Goal: Task Accomplishment & Management: Complete application form

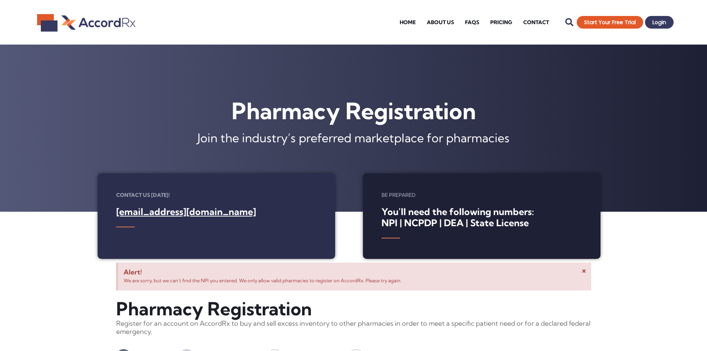
select select "[US_STATE]"
select select "Corporation"
select select "Retail"
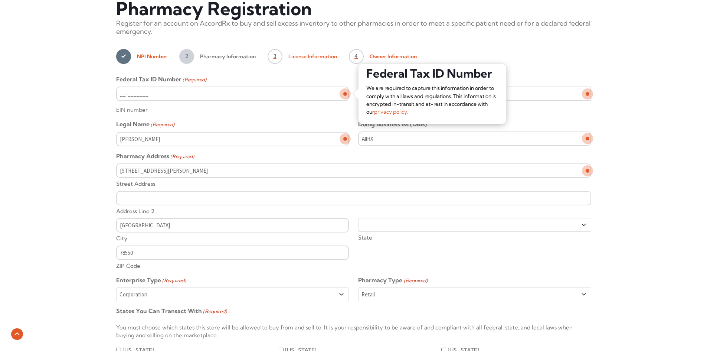
scroll to position [224, 0]
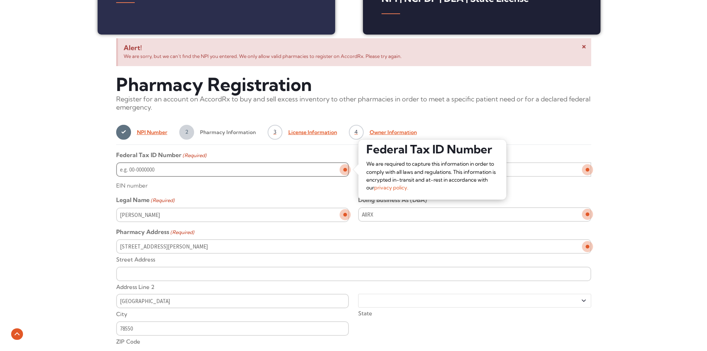
type input "__-_______"
click at [119, 169] on input "__-_______" at bounding box center [232, 169] width 233 height 14
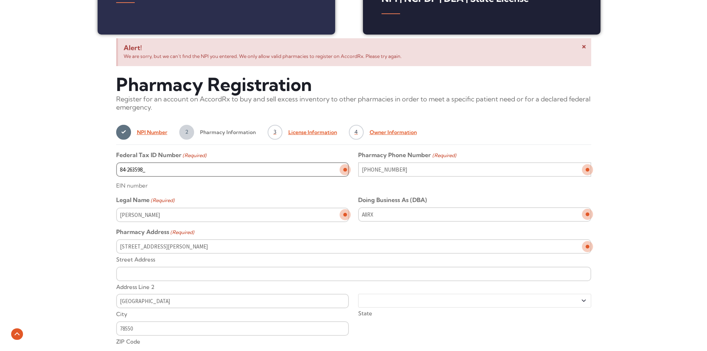
type input "[US_EMPLOYER_IDENTIFICATION_NUMBER]"
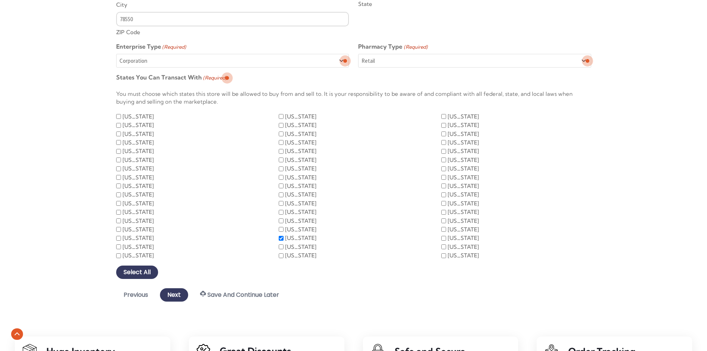
scroll to position [558, 0]
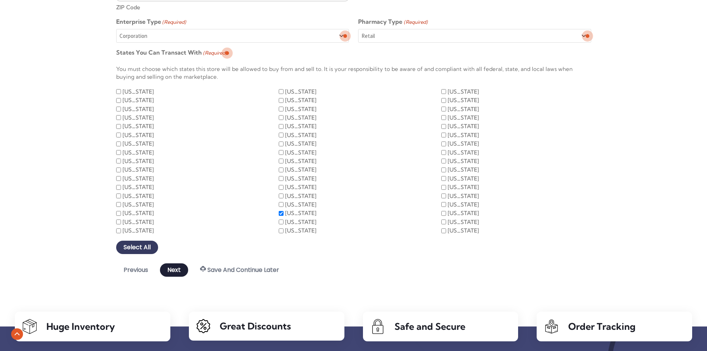
click at [164, 269] on input "Next" at bounding box center [174, 269] width 28 height 13
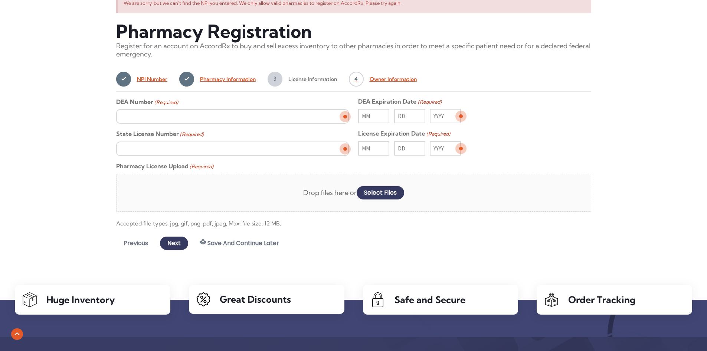
scroll to position [244, 0]
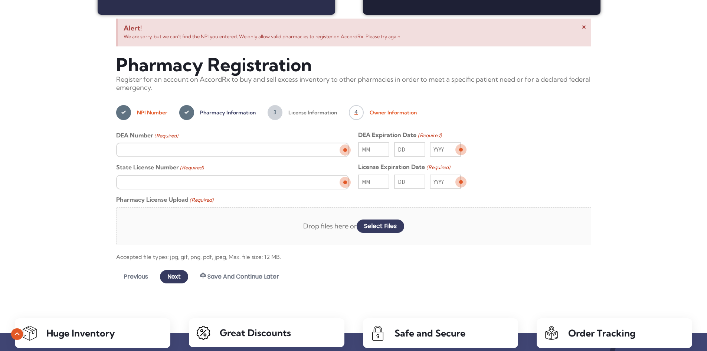
click at [211, 110] on span "Pharmacy Information" at bounding box center [225, 112] width 62 height 15
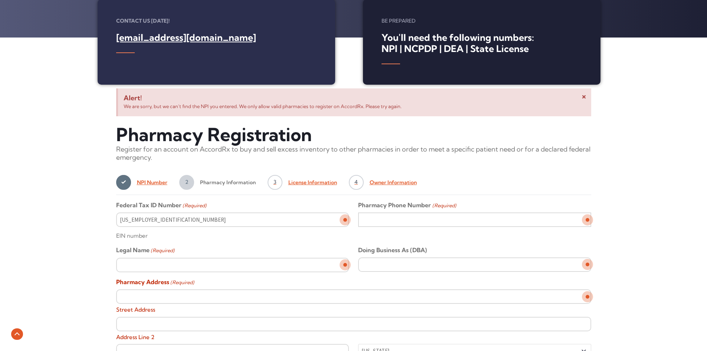
scroll to position [170, 0]
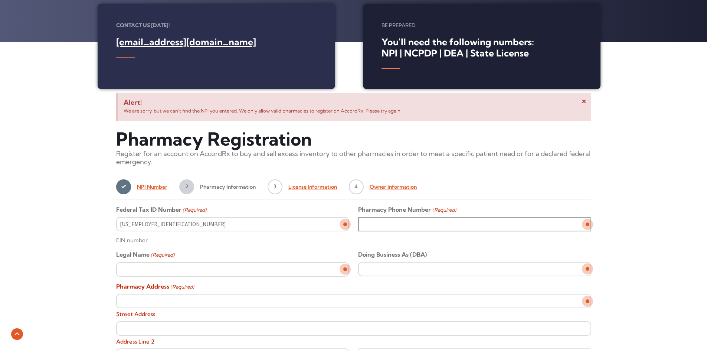
click at [457, 222] on input "Pharmacy Phone Number (Required)" at bounding box center [474, 224] width 233 height 14
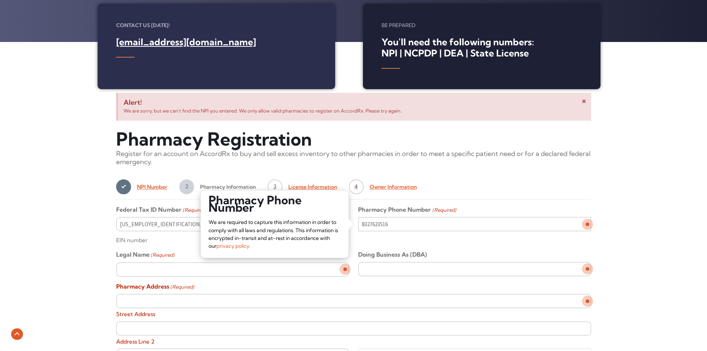
type input "[PHONE_NUMBER]"
type input "AllRX"
type input "[STREET_ADDRESS][PERSON_NAME]"
type input "[GEOGRAPHIC_DATA]"
type input "78550"
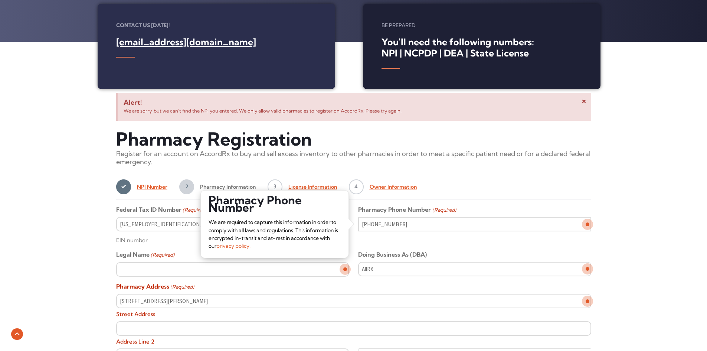
click at [580, 156] on p "Register for an account on AccordRx to buy and sell excess inventory to other p…" at bounding box center [353, 158] width 475 height 16
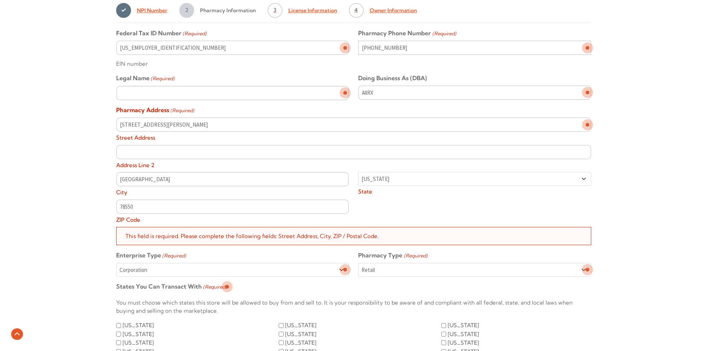
scroll to position [355, 0]
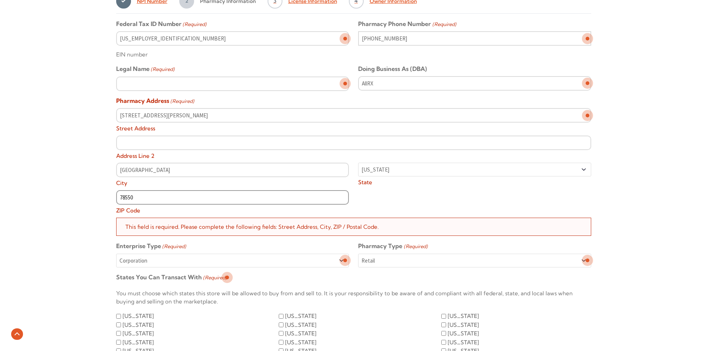
click at [326, 191] on input "78550" at bounding box center [232, 197] width 233 height 14
click at [381, 193] on div "222 W Harrison ave Street Address Address Line 2 Harlingen City Alabama Alaska …" at bounding box center [353, 162] width 485 height 109
click at [224, 197] on input "78550" at bounding box center [232, 197] width 233 height 14
type input "Harlingen"
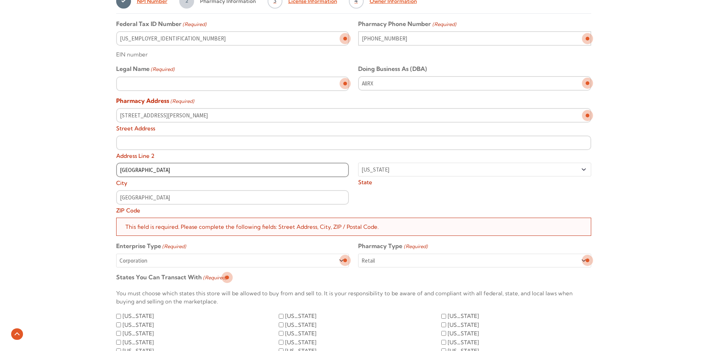
click at [219, 173] on input "Harlingen" at bounding box center [232, 170] width 233 height 14
type input "H"
click at [381, 196] on div "222 W Harrison ave Street Address Address Line 2 City Alabama Alaska American S…" at bounding box center [353, 162] width 485 height 109
click at [301, 260] on select "Sole Proprietorship LLC Partnership Corporation" at bounding box center [232, 261] width 233 height 14
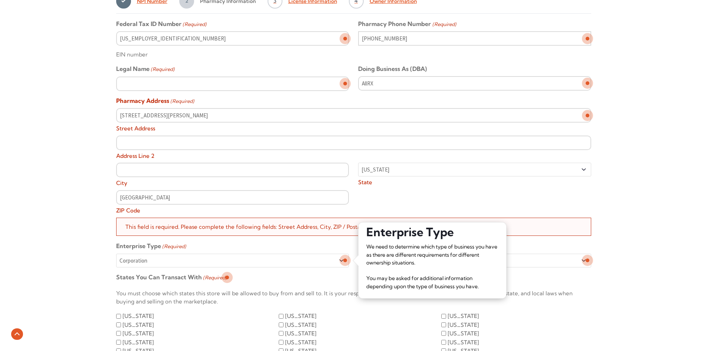
click at [116, 254] on select "Sole Proprietorship LLC Partnership Corporation" at bounding box center [232, 261] width 233 height 14
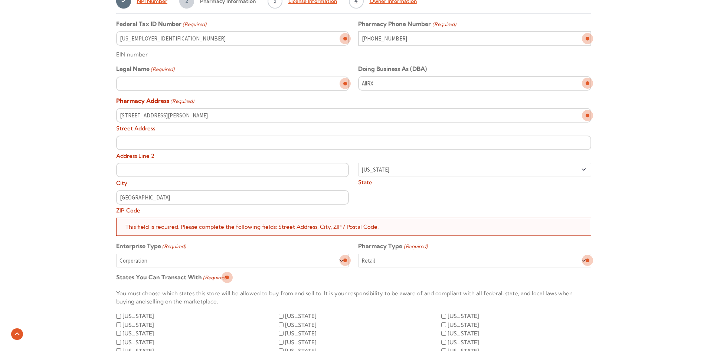
click at [384, 260] on select "Retail Hospital LTC Other" at bounding box center [474, 261] width 233 height 14
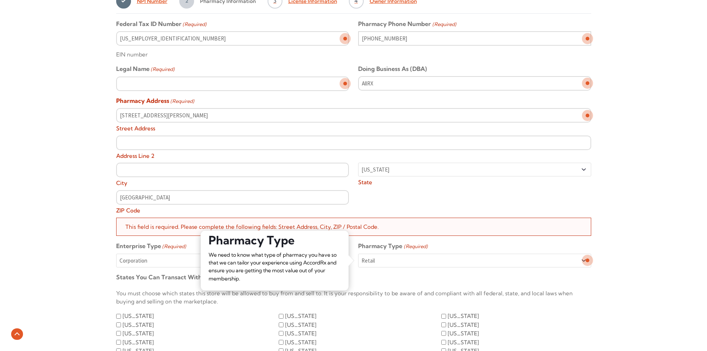
click at [384, 260] on select "Retail Hospital LTC Other" at bounding box center [474, 261] width 233 height 14
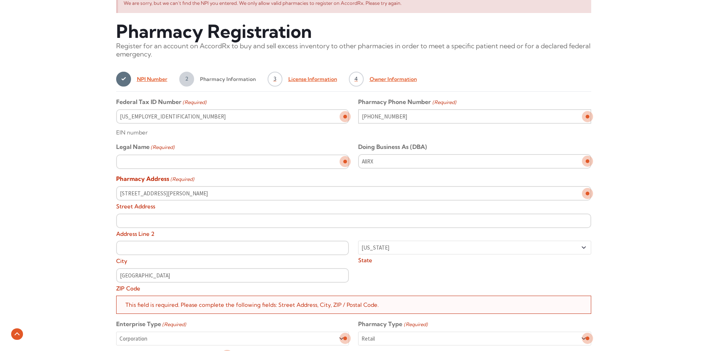
scroll to position [244, 0]
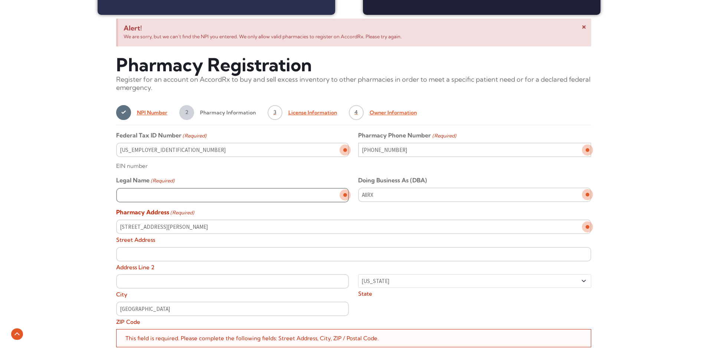
click at [266, 199] on input "Legal Name (Required)" at bounding box center [232, 195] width 233 height 14
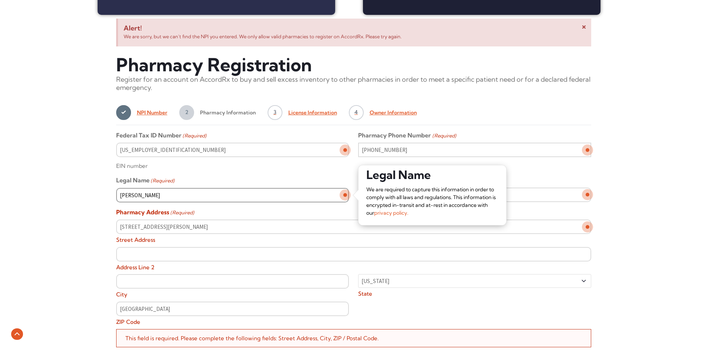
type input "Daniel Hayek"
click at [326, 160] on div "EIN number" at bounding box center [232, 163] width 233 height 13
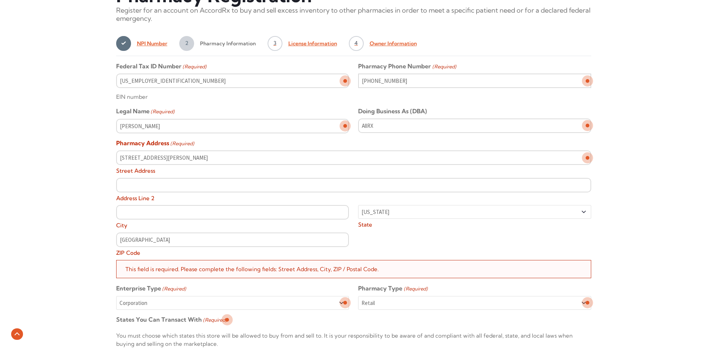
scroll to position [318, 0]
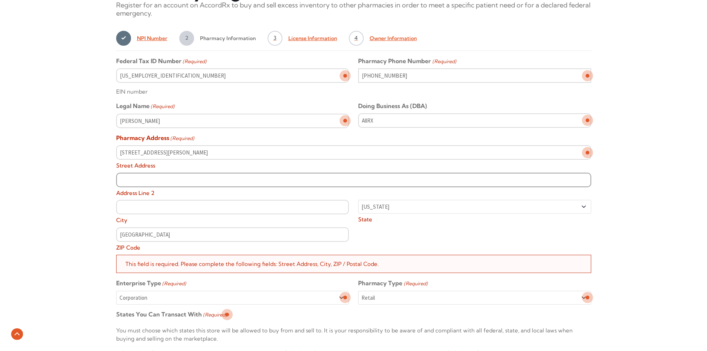
click at [311, 174] on input "Address Line 2" at bounding box center [353, 180] width 475 height 14
click at [178, 153] on input "222 W Harrison ave" at bounding box center [353, 152] width 475 height 14
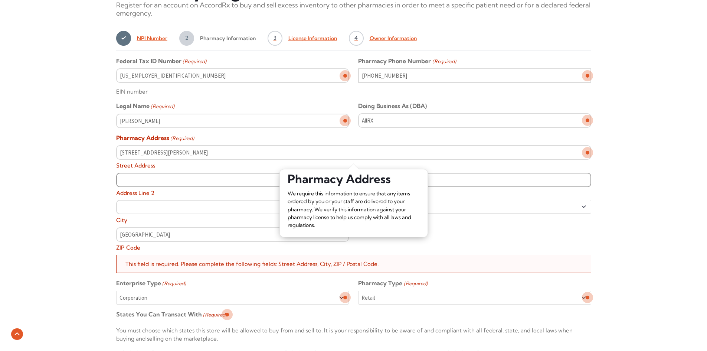
click at [124, 178] on input "Address Line 2" at bounding box center [353, 180] width 475 height 14
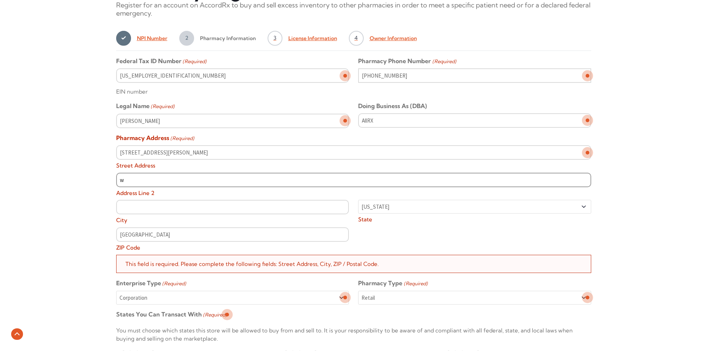
type input "w"
drag, startPoint x: 176, startPoint y: 158, endPoint x: 91, endPoint y: 149, distance: 85.5
click at [91, 149] on div "Alert! Please enter a future date for License Expiration Date. × Alert! Please …" at bounding box center [353, 246] width 707 height 610
click at [133, 182] on input "w" at bounding box center [353, 180] width 475 height 14
paste input "222 W Harrison ave"
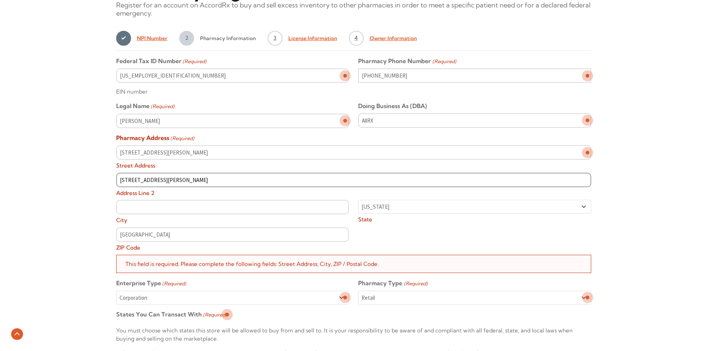
type input "222 W Harrison ave"
click at [88, 185] on div "Alert! Please enter a future date for License Expiration Date. × Alert! Please …" at bounding box center [353, 246] width 707 height 610
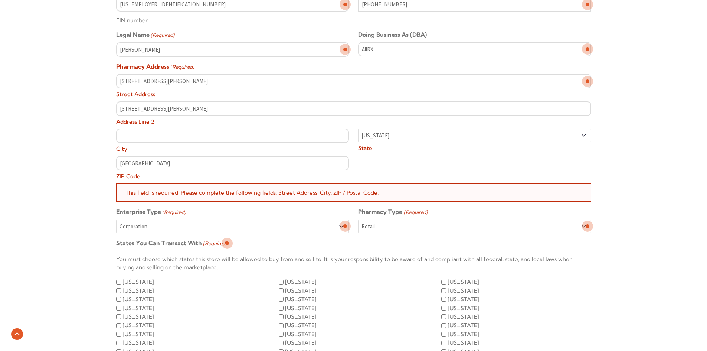
scroll to position [392, 0]
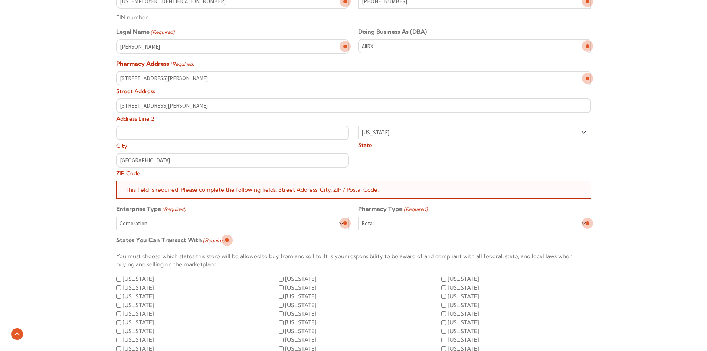
click at [195, 189] on div "This field is required. Please complete the following fields: Street Address, C…" at bounding box center [353, 189] width 475 height 19
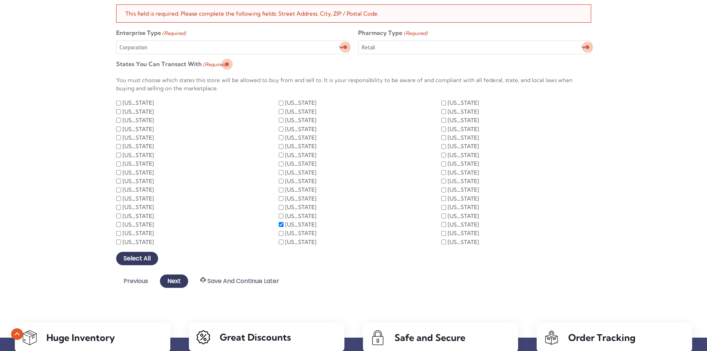
scroll to position [615, 0]
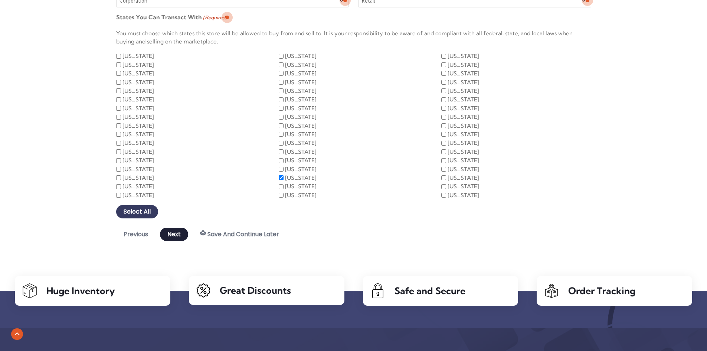
click at [176, 236] on input "Next" at bounding box center [174, 234] width 28 height 13
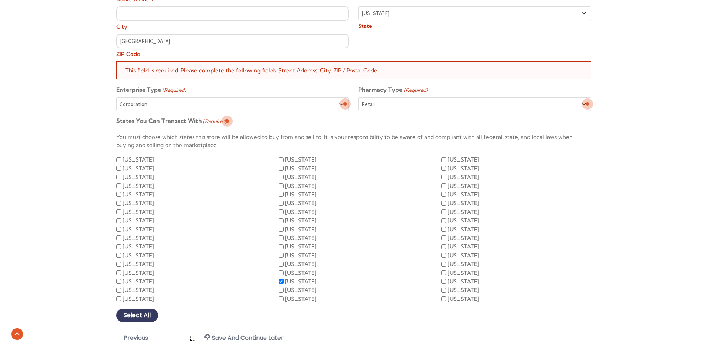
scroll to position [430, 0]
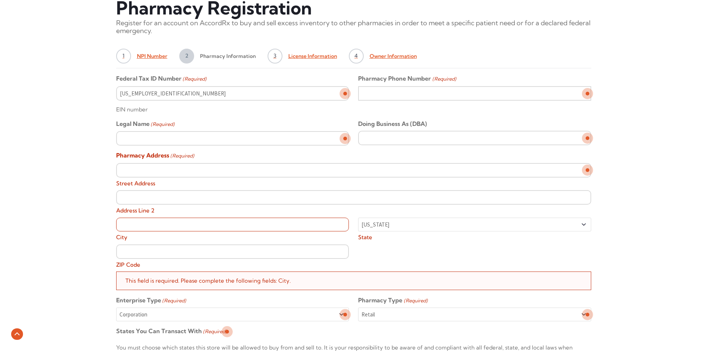
scroll to position [366, 0]
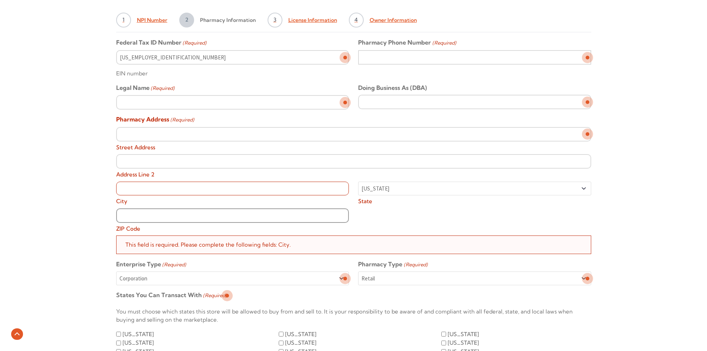
click at [194, 213] on input "ZIP Code" at bounding box center [232, 215] width 233 height 14
type input "78550"
type input "[GEOGRAPHIC_DATA]"
drag, startPoint x: 119, startPoint y: 186, endPoint x: 382, endPoint y: 206, distance: 264.3
click at [382, 206] on div "Street Address Address Line 2 Harlingen City Alabama Alaska American Samoa Ariz…" at bounding box center [353, 181] width 485 height 109
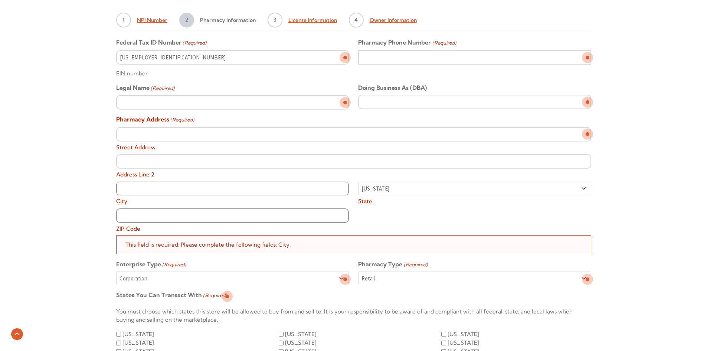
click at [180, 221] on input "ZIP Code" at bounding box center [232, 215] width 233 height 14
type input "Harlingen"
click at [371, 189] on select "Alabama Alaska American Samoa Arizona Arkansas California Colorado Connecticut …" at bounding box center [474, 189] width 233 height 14
click at [452, 225] on div "Street Address Address Line 2 City Alabama Alaska American Samoa Arizona Arkans…" at bounding box center [353, 181] width 485 height 108
click at [247, 188] on input "City" at bounding box center [232, 189] width 233 height 14
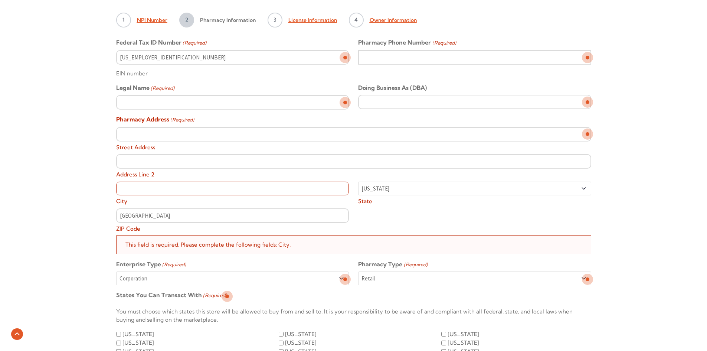
click at [255, 172] on label "Address Line 2" at bounding box center [353, 174] width 475 height 10
click at [255, 169] on input "Address Line 2" at bounding box center [353, 161] width 475 height 14
click at [249, 136] on input "Street Address" at bounding box center [353, 134] width 475 height 14
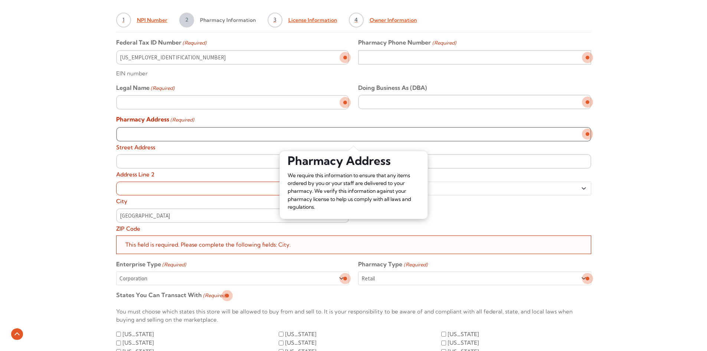
type input "222 W Harrison ave"
type input "Harlingen"
click at [83, 175] on div "Alert! Please enter a future date for License Expiration Date. × Alert! Please …" at bounding box center [353, 212] width 707 height 639
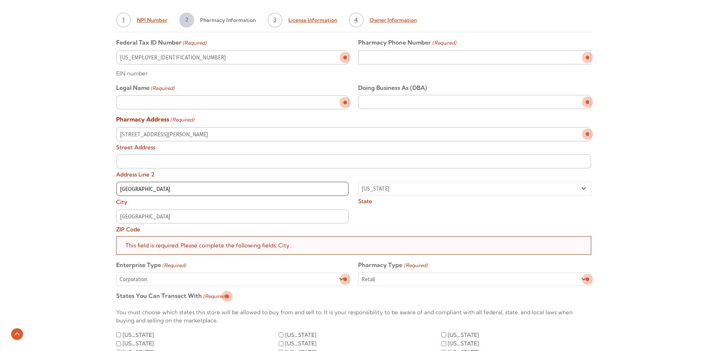
drag, startPoint x: 149, startPoint y: 189, endPoint x: 107, endPoint y: 189, distance: 42.3
click at [107, 189] on div "Alert! Please enter a future date for License Expiration Date. × Alert! Please …" at bounding box center [353, 213] width 707 height 640
click at [103, 184] on div "Alert! Please enter a future date for License Expiration Date. × Alert! Please …" at bounding box center [353, 212] width 707 height 639
drag, startPoint x: 162, startPoint y: 184, endPoint x: 95, endPoint y: 184, distance: 66.8
click at [95, 184] on div "Alert! Please enter a future date for License Expiration Date. × Alert! Please …" at bounding box center [353, 213] width 707 height 640
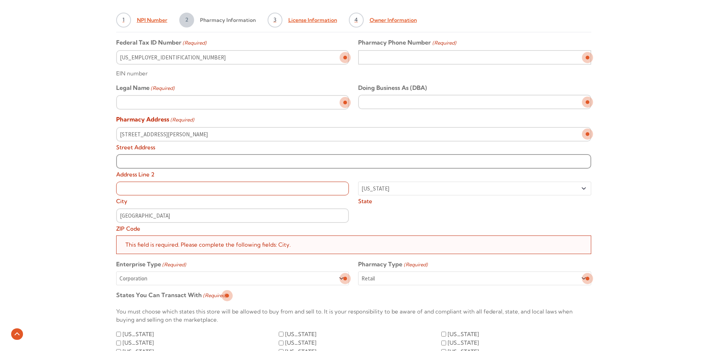
click at [145, 157] on input "Address Line 2" at bounding box center [353, 161] width 475 height 14
type input "222 W Harrison ave"
click at [303, 191] on input "City" at bounding box center [232, 189] width 233 height 14
paste input "222 W Harrison ave"
click at [389, 214] on div "222 W Harrison ave Street Address 222 W Harrison ave Address Line 2 222 W Harri…" at bounding box center [353, 181] width 485 height 108
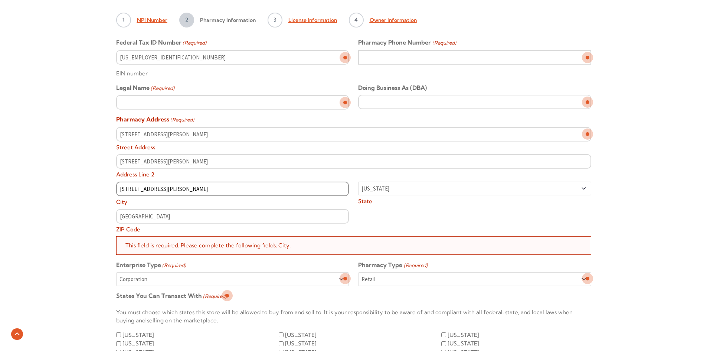
click at [267, 191] on input "222 W Harrison ave" at bounding box center [232, 189] width 233 height 14
drag, startPoint x: 156, startPoint y: 189, endPoint x: 80, endPoint y: 189, distance: 75.7
click at [81, 189] on div "Alert! Please enter a future date for License Expiration Date. × Alert! Please …" at bounding box center [353, 213] width 707 height 640
type input "Ave"
click at [95, 184] on div "Alert! Please enter a future date for License Expiration Date. × Alert! Please …" at bounding box center [353, 212] width 707 height 639
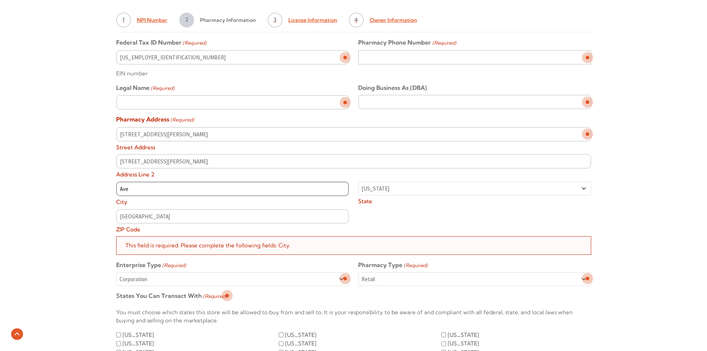
click at [162, 189] on input "Ave" at bounding box center [232, 189] width 233 height 14
click at [400, 215] on div "222 W Harrison ave Street Address 222 W Harrison ave Address Line 2 City Alabam…" at bounding box center [353, 181] width 485 height 108
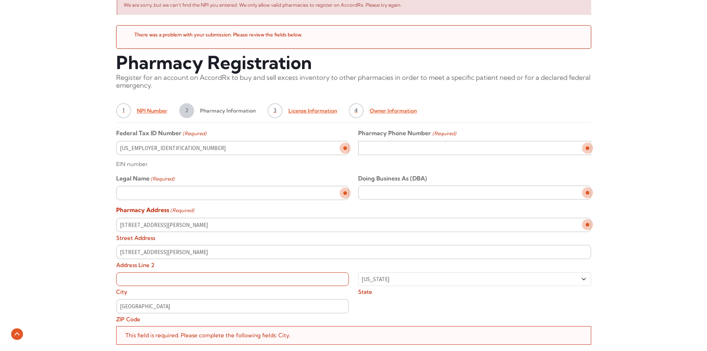
scroll to position [255, 0]
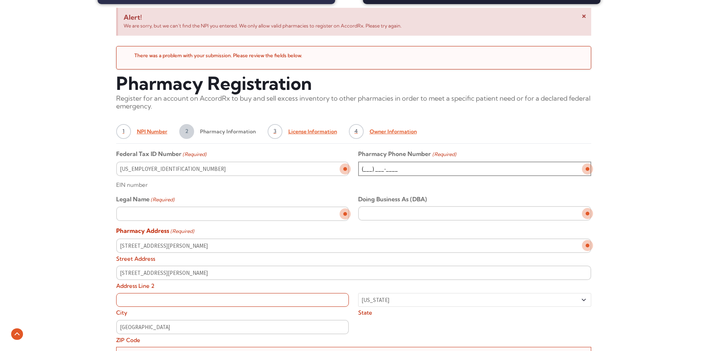
click at [402, 168] on input "(___) ___-____" at bounding box center [474, 169] width 233 height 14
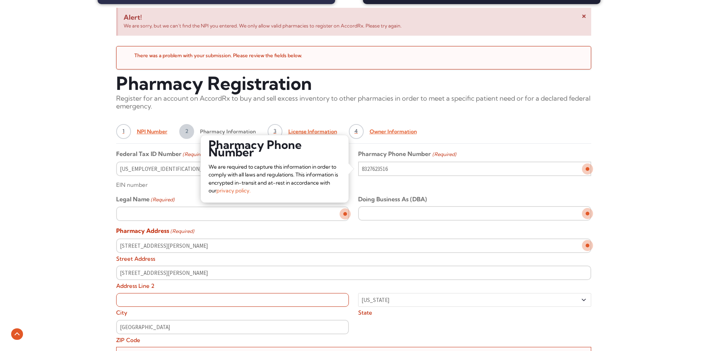
type input "(832) 762-3516"
click at [210, 303] on input "Harlingen" at bounding box center [232, 300] width 233 height 14
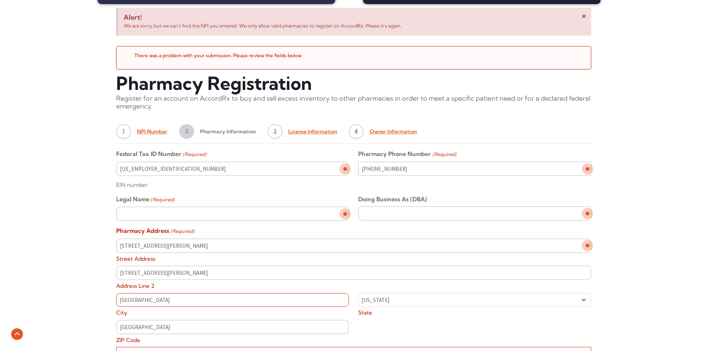
click at [460, 332] on div "222 W Harrison ave Street Address 222 W Harrison ave Address Line 2 Harlingen C…" at bounding box center [353, 292] width 485 height 108
click at [265, 300] on input "Harlingen" at bounding box center [232, 300] width 233 height 14
type input "¿"
click at [425, 215] on input "Doing Business As (DBA)" at bounding box center [474, 213] width 233 height 14
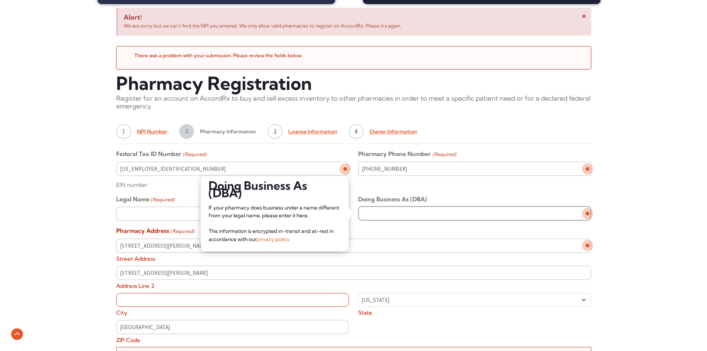
click at [417, 214] on input "Doing Business As (DBA)" at bounding box center [474, 213] width 233 height 14
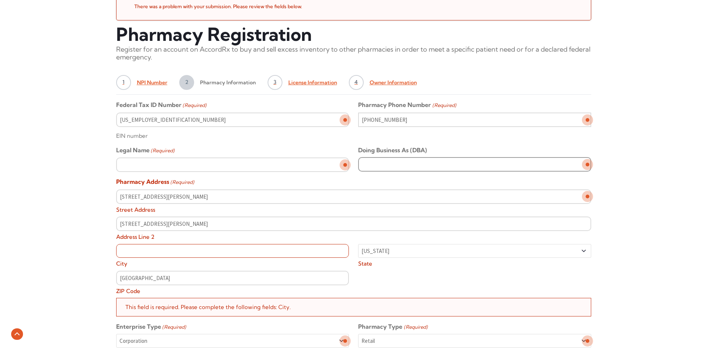
scroll to position [292, 0]
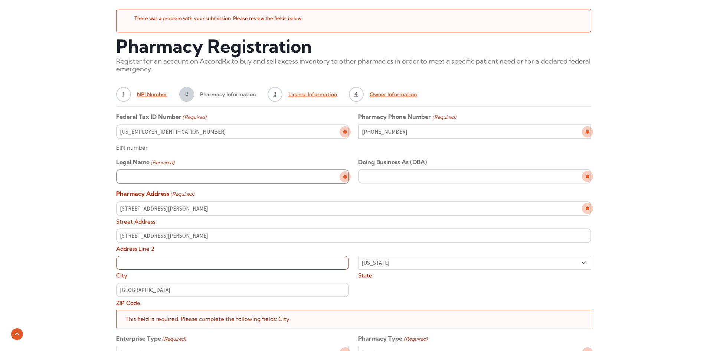
click at [288, 182] on input "Legal Name (Required)" at bounding box center [232, 176] width 233 height 14
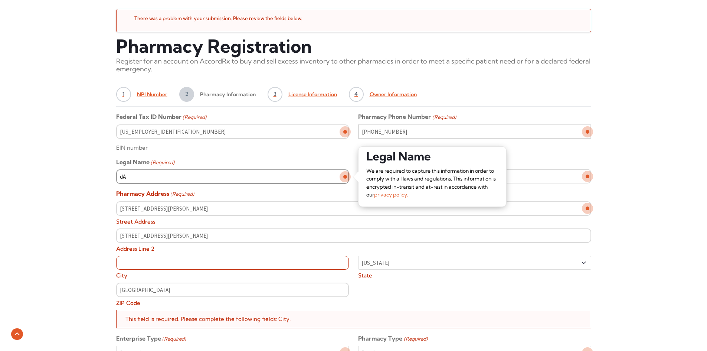
type input "d"
type input "Daniel Hayek"
click at [624, 164] on div "Alert! Please enter a future date for License Expiration Date. × Alert! Please …" at bounding box center [353, 286] width 707 height 639
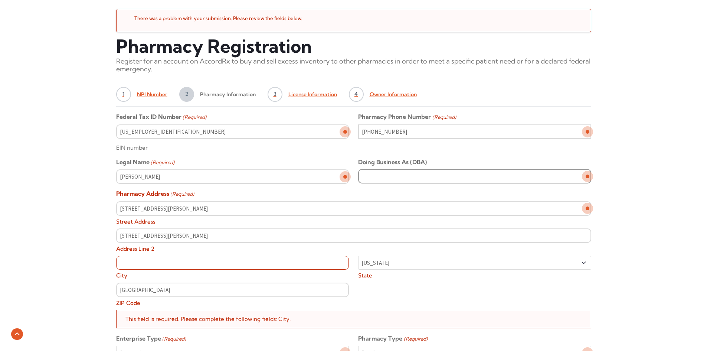
click at [495, 179] on input "Doing Business As (DBA)" at bounding box center [474, 176] width 233 height 14
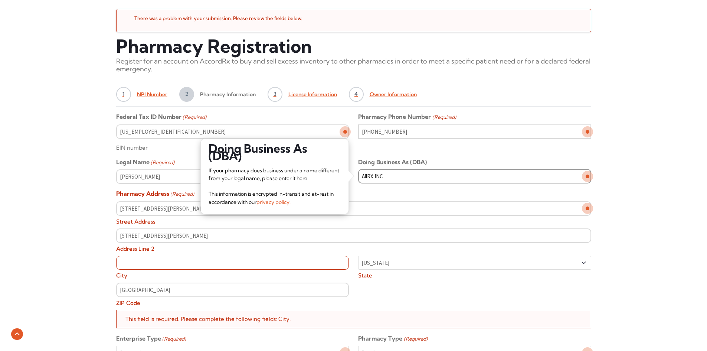
type input "AllRX INC"
click at [651, 192] on div "Alert! Please enter a future date for License Expiration Date. × Alert! Please …" at bounding box center [353, 286] width 707 height 639
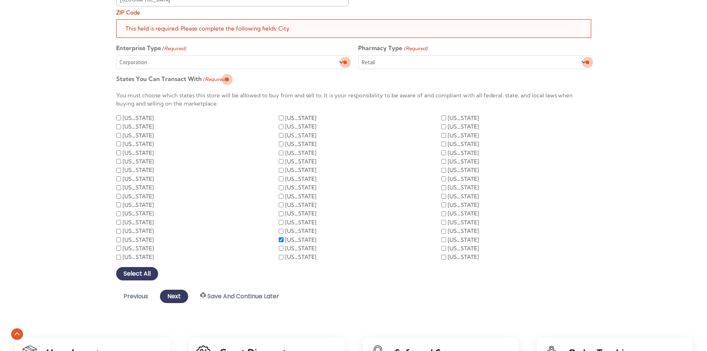
scroll to position [663, 0]
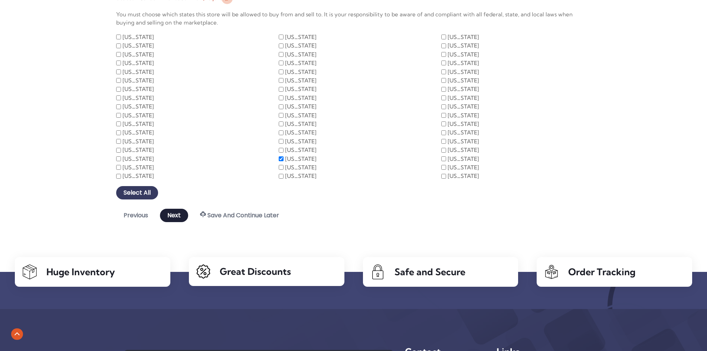
click at [178, 216] on input "Next" at bounding box center [174, 215] width 28 height 13
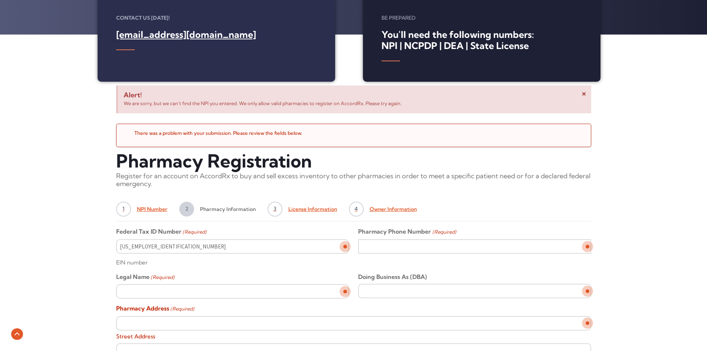
scroll to position [170, 0]
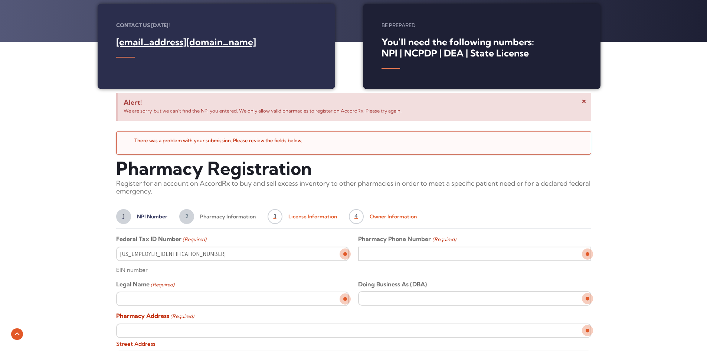
click at [146, 217] on span "NPI Number" at bounding box center [149, 216] width 36 height 15
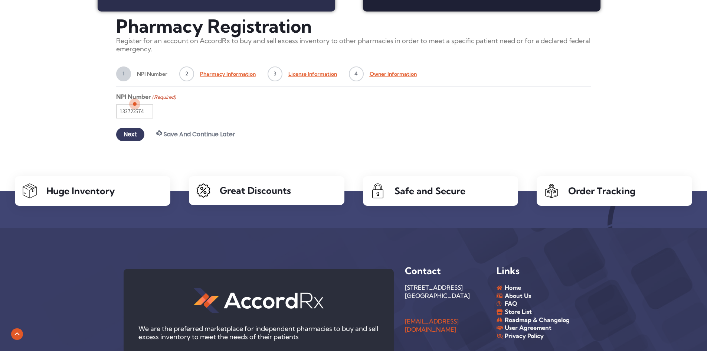
scroll to position [188, 0]
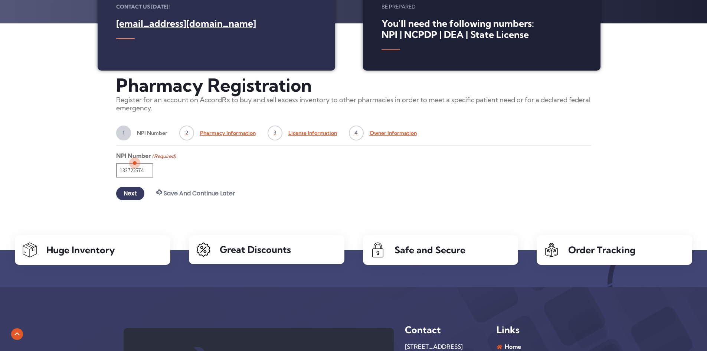
click at [139, 171] on input "133722574" at bounding box center [134, 170] width 37 height 14
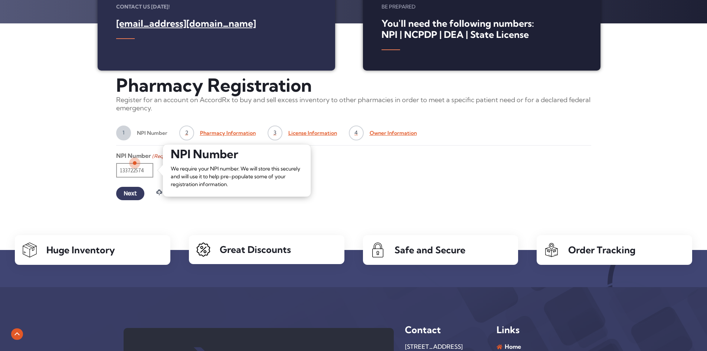
click at [123, 172] on input "133722574" at bounding box center [134, 170] width 37 height 14
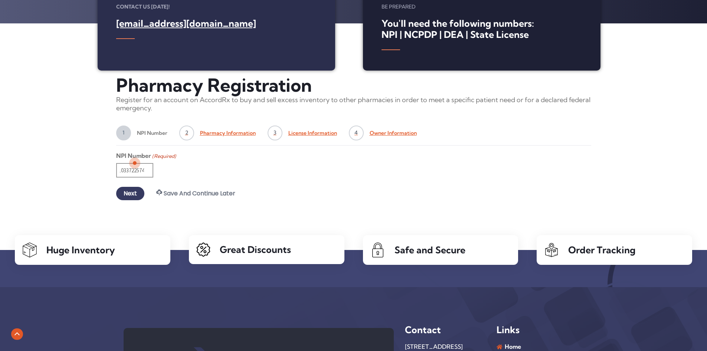
scroll to position [0, 4]
type input "1033722574"
click at [136, 187] on input "Next" at bounding box center [130, 193] width 28 height 13
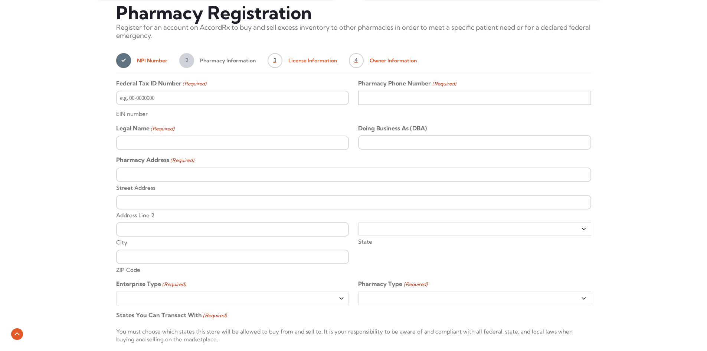
scroll to position [262, 0]
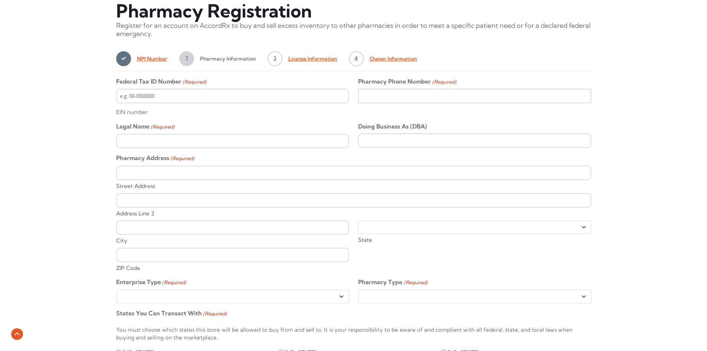
type input "ALLRX INC"
type input "allrxinc"
type input "9564620665"
type input "ALLRX INC"
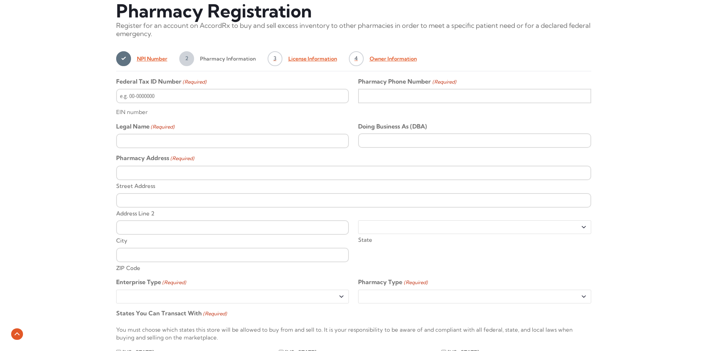
type input "[STREET_ADDRESS][PERSON_NAME]"
type input "STE A"
type input "[GEOGRAPHIC_DATA]"
select select "[US_STATE]"
type input "78550"
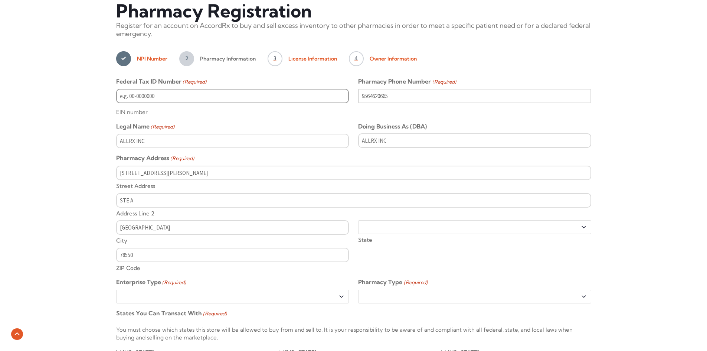
type input "__-_______"
click at [210, 97] on input "__-_______" at bounding box center [232, 96] width 233 height 14
click at [132, 96] on input "__-_______" at bounding box center [232, 96] width 233 height 14
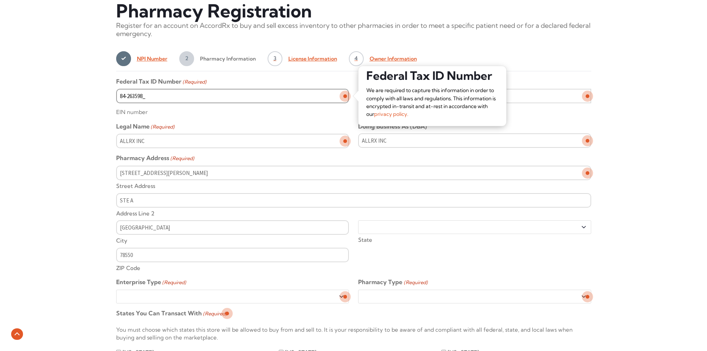
type input "[US_EMPLOYER_IDENTIFICATION_NUMBER]"
click at [60, 130] on div "Alert! Please enter a future date for License Expiration Date. × Alert! Please …" at bounding box center [353, 273] width 707 height 554
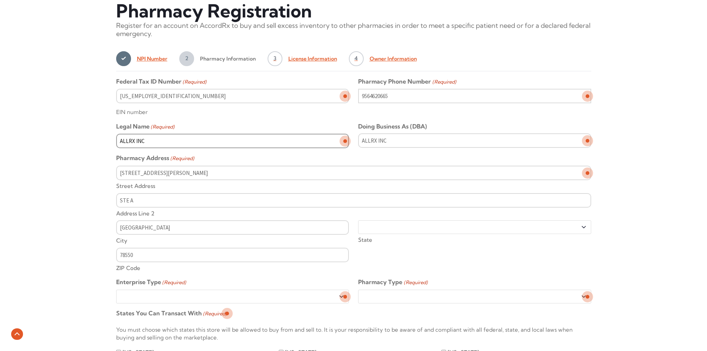
click at [240, 144] on input "ALLRX INC" at bounding box center [232, 141] width 233 height 14
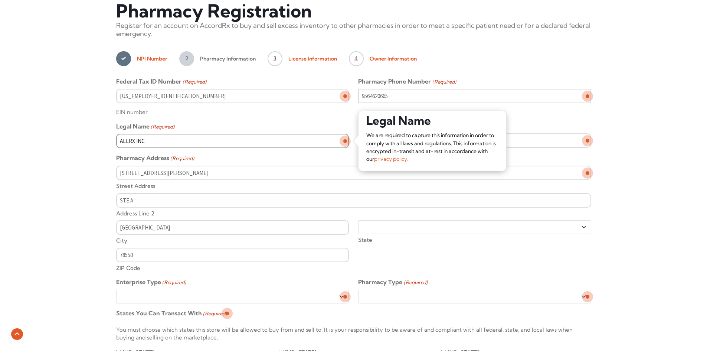
click at [240, 144] on input "ALLRX INC" at bounding box center [232, 141] width 233 height 14
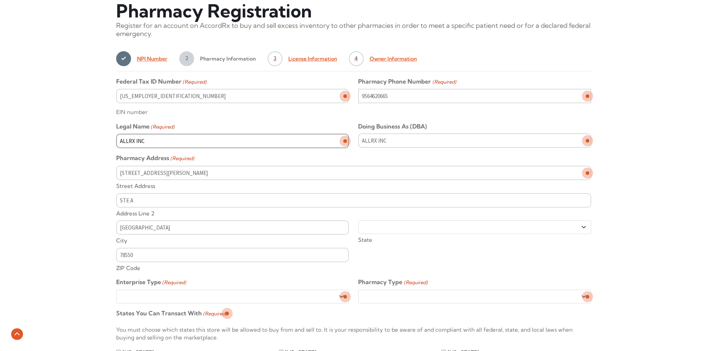
click at [240, 144] on input "ALLRX INC" at bounding box center [232, 141] width 233 height 14
type input "d"
type input "a"
type input "AllRX INC"
click at [407, 135] on input "ALLRX INC" at bounding box center [474, 140] width 233 height 14
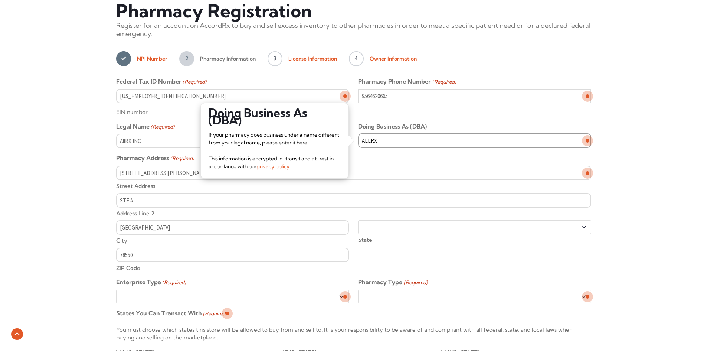
type input "ALLRX"
click at [679, 149] on div "Alert! Please enter a future date for License Expiration Date. × Alert! Please …" at bounding box center [353, 273] width 707 height 554
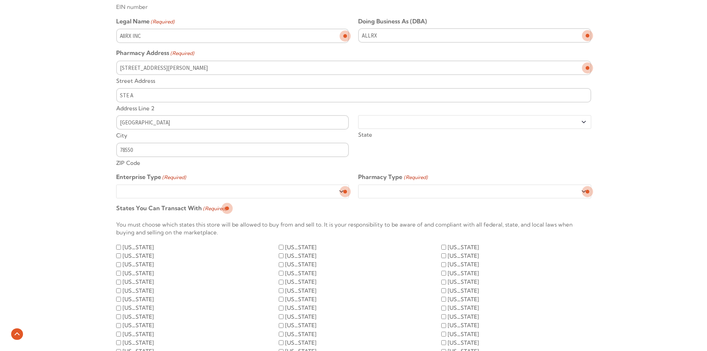
scroll to position [411, 0]
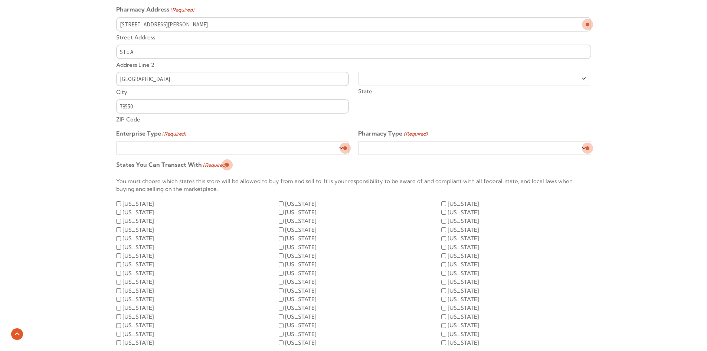
drag, startPoint x: 332, startPoint y: 148, endPoint x: 327, endPoint y: 151, distance: 6.5
click at [332, 148] on select "Sole Proprietorship LLC Partnership Corporation" at bounding box center [232, 148] width 233 height 14
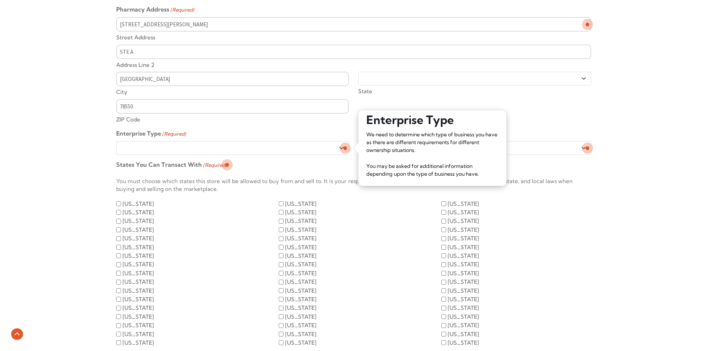
select select "Corporation"
click at [116, 141] on select "Sole Proprietorship LLC Partnership Corporation" at bounding box center [232, 148] width 233 height 14
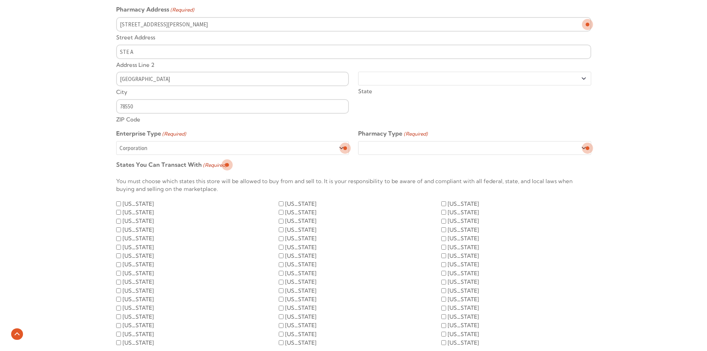
click at [451, 146] on select "Retail Hospital LTC Other" at bounding box center [474, 148] width 233 height 14
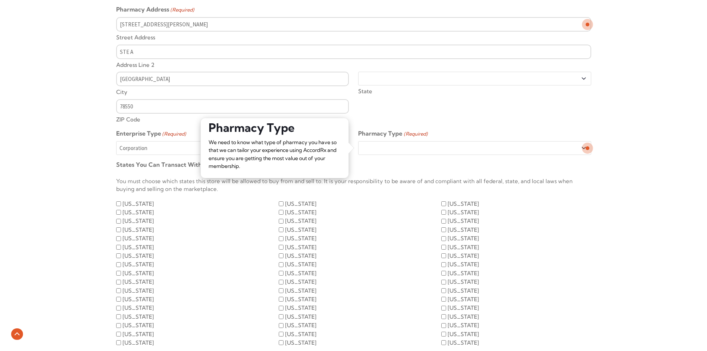
select select "Retail"
click at [358, 141] on select "Retail Hospital LTC Other" at bounding box center [474, 148] width 233 height 14
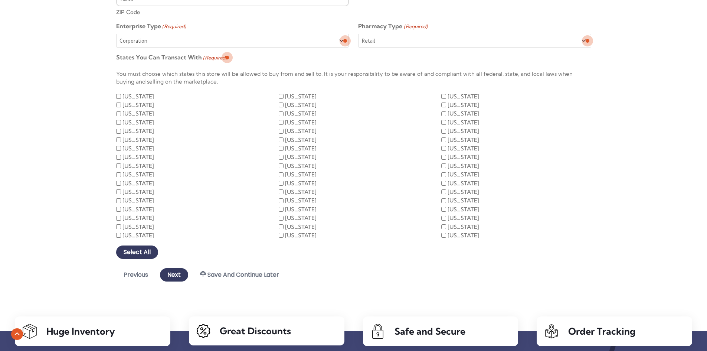
scroll to position [522, 0]
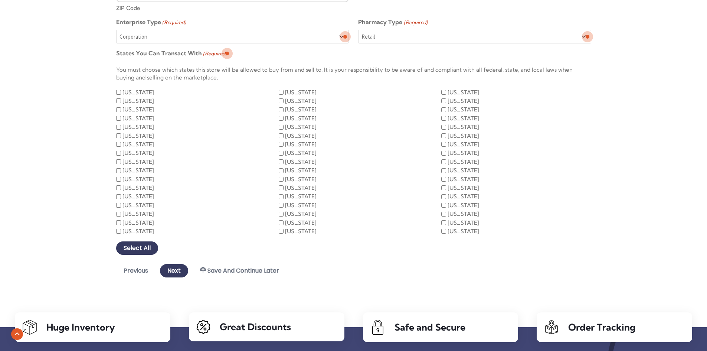
click at [281, 212] on input "Texas" at bounding box center [281, 214] width 5 height 5
checkbox input "true"
click at [176, 268] on input "Next" at bounding box center [174, 270] width 28 height 13
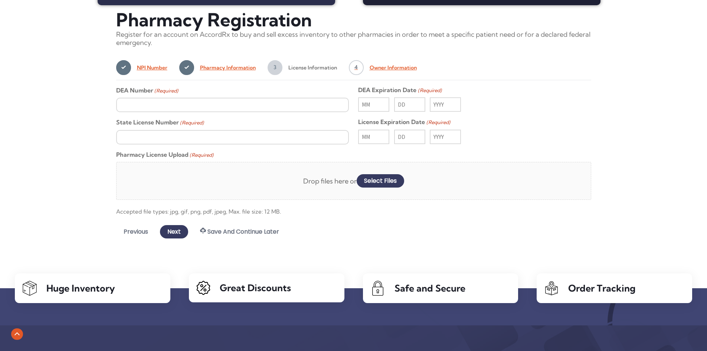
scroll to position [225, 0]
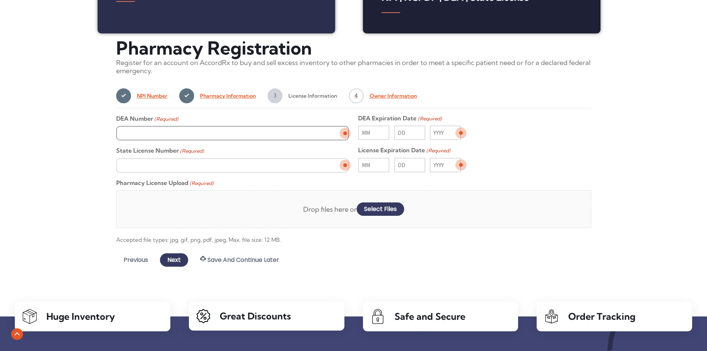
type input "_________"
click at [266, 137] on input "_________" at bounding box center [232, 133] width 233 height 14
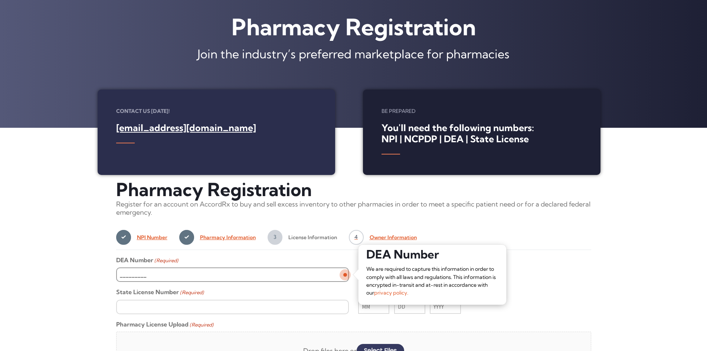
scroll to position [188, 0]
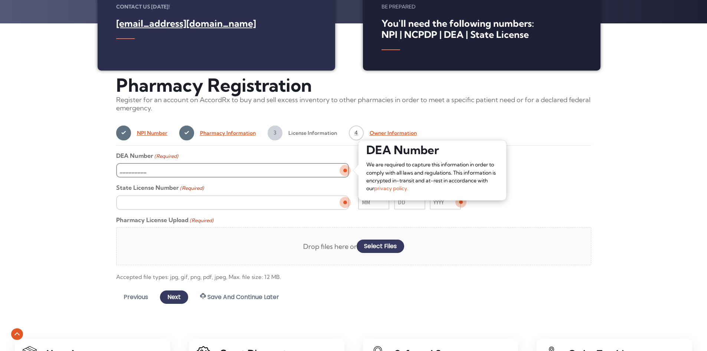
click at [262, 177] on input "_________" at bounding box center [232, 170] width 233 height 14
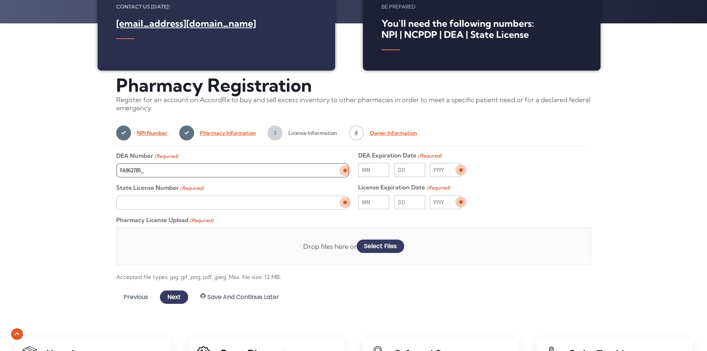
type input "FA9627855"
click at [368, 171] on input "Month" at bounding box center [373, 170] width 31 height 14
type input "06"
type input "30"
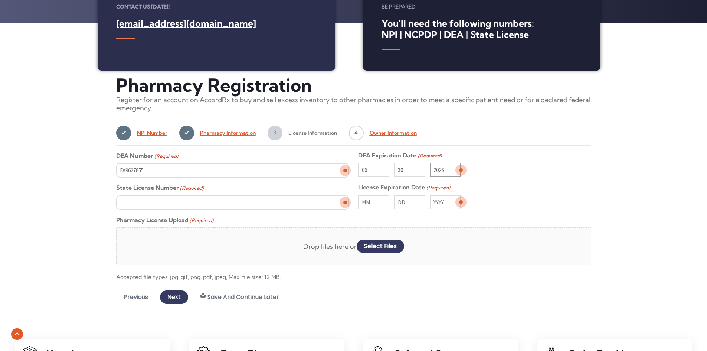
type input "2026"
click at [267, 199] on input "State License Number (Required)" at bounding box center [232, 202] width 233 height 14
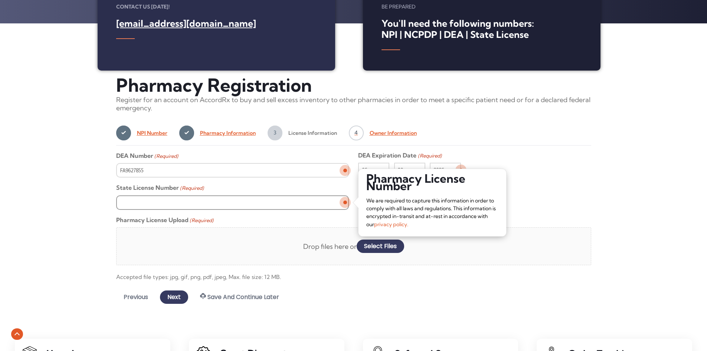
click at [181, 208] on input "State License Number (Required)" at bounding box center [232, 202] width 233 height 14
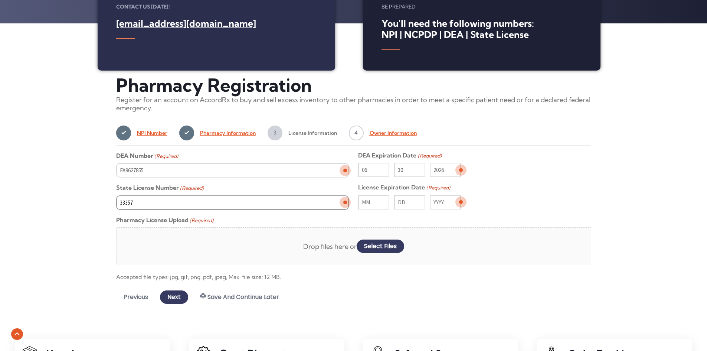
type input "33357"
click at [365, 200] on input "Month" at bounding box center [373, 202] width 31 height 14
type input "08"
click at [401, 202] on input "Day" at bounding box center [409, 202] width 31 height 14
type input "31"
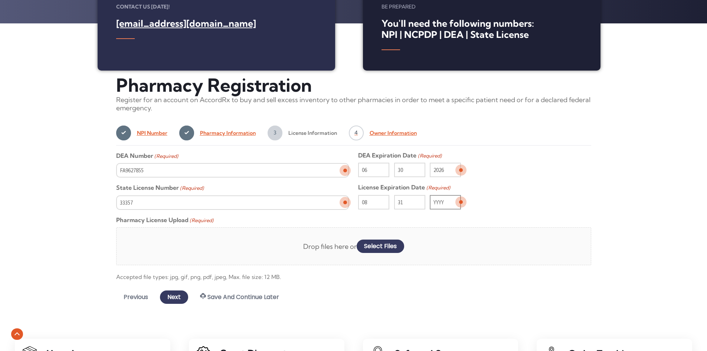
click at [438, 197] on input "Year" at bounding box center [445, 202] width 31 height 14
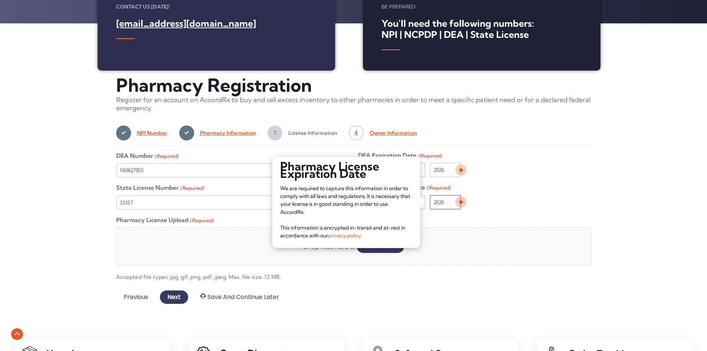
type input "2026"
click at [519, 174] on div "06 Month 30 Day 2026 Year" at bounding box center [474, 170] width 233 height 14
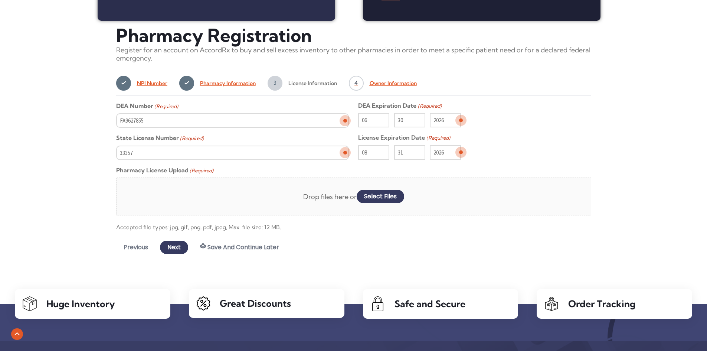
scroll to position [225, 0]
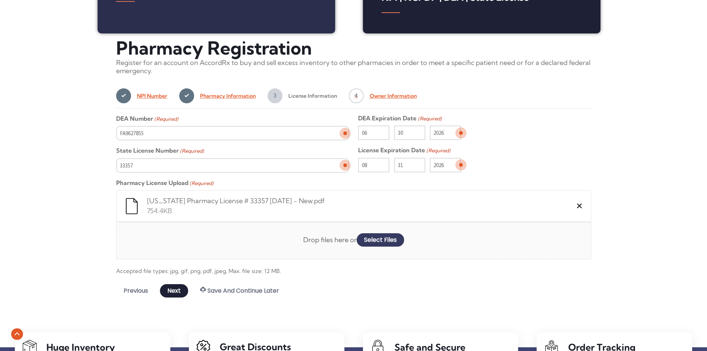
click at [177, 292] on input "Next" at bounding box center [174, 290] width 28 height 13
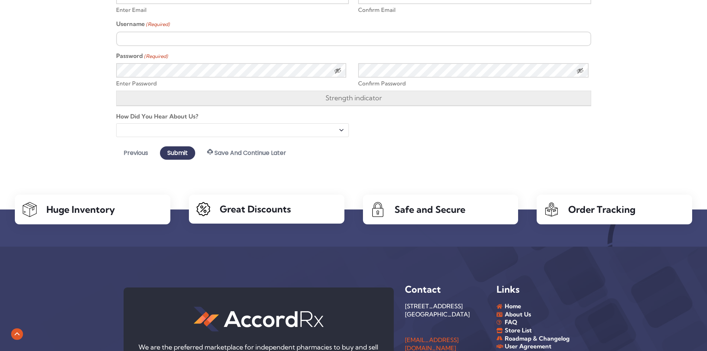
scroll to position [374, 0]
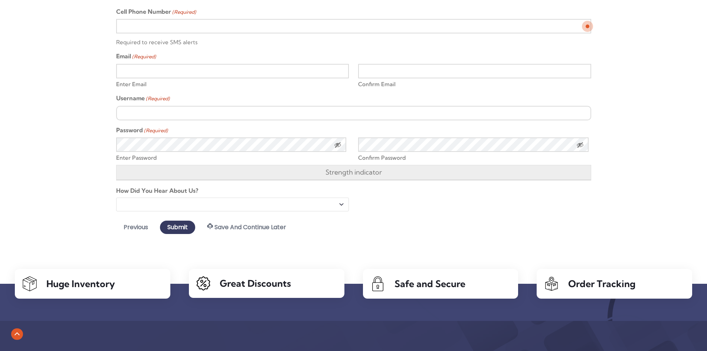
click at [249, 223] on button "Save and Continue Later" at bounding box center [247, 226] width 94 height 14
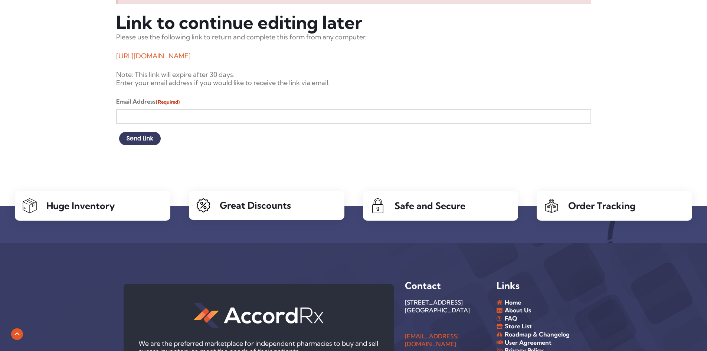
scroll to position [333, 0]
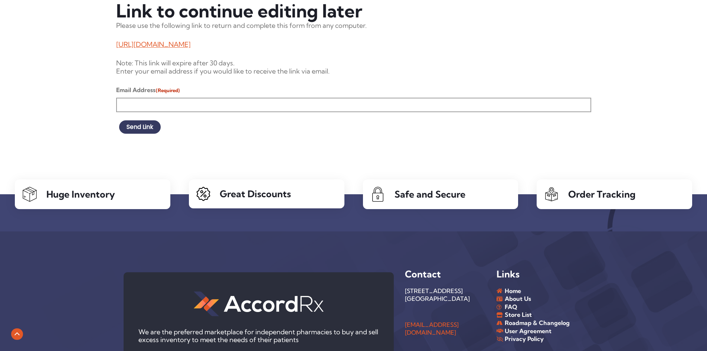
click at [332, 98] on input "Email Address (Required)" at bounding box center [353, 105] width 475 height 14
paste input "[EMAIL_ADDRESS][DOMAIN_NAME]"
type input "[EMAIL_ADDRESS][DOMAIN_NAME]"
click at [144, 127] on input "Send Link" at bounding box center [140, 126] width 42 height 13
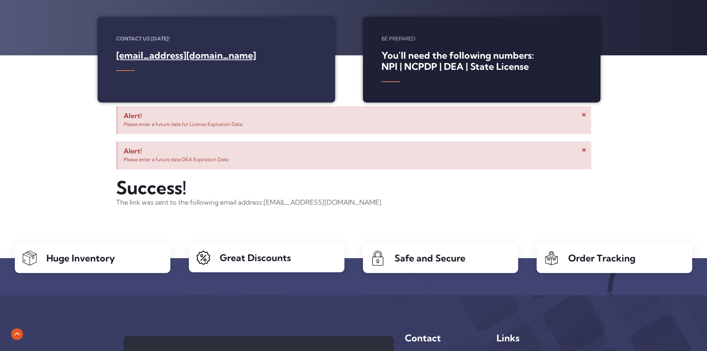
scroll to position [125, 0]
